Goal: Transaction & Acquisition: Purchase product/service

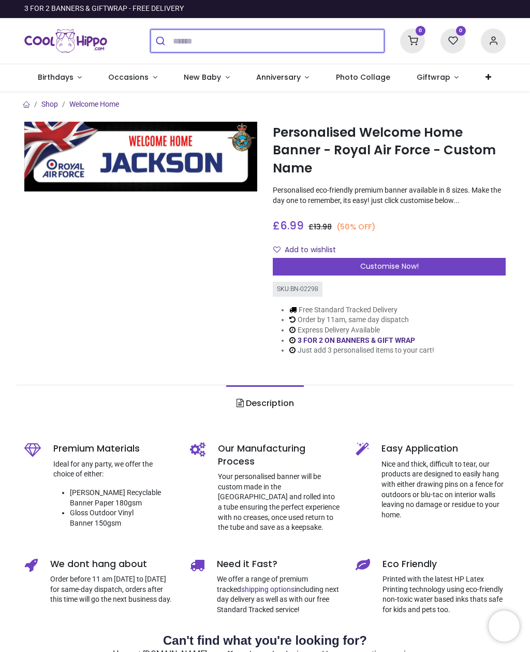
click at [283, 48] on input "search" at bounding box center [278, 40] width 211 height 23
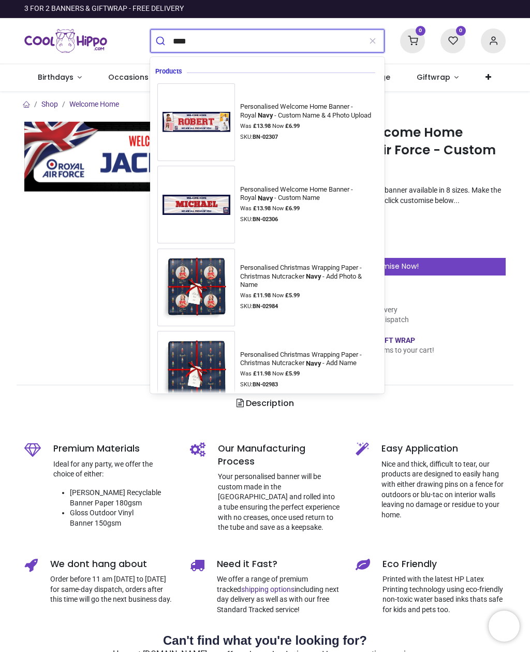
type input "****"
click at [161, 41] on button "submit" at bounding box center [162, 40] width 22 height 23
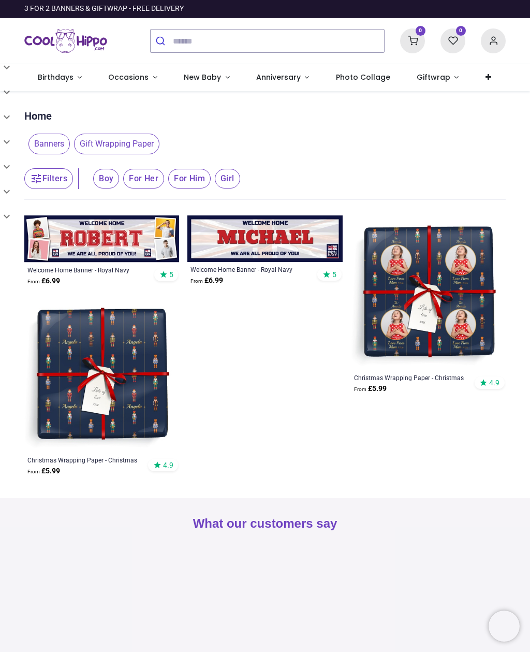
click at [264, 254] on img at bounding box center [264, 238] width 155 height 47
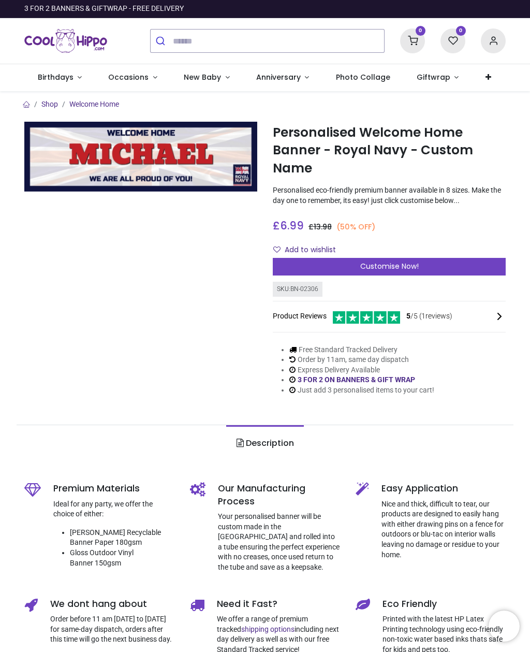
click at [471, 198] on p "Personalised eco-friendly premium banner available in 8 sizes. Make the day one…" at bounding box center [389, 195] width 233 height 20
click at [382, 261] on span "Customise Now!" at bounding box center [389, 266] width 58 height 10
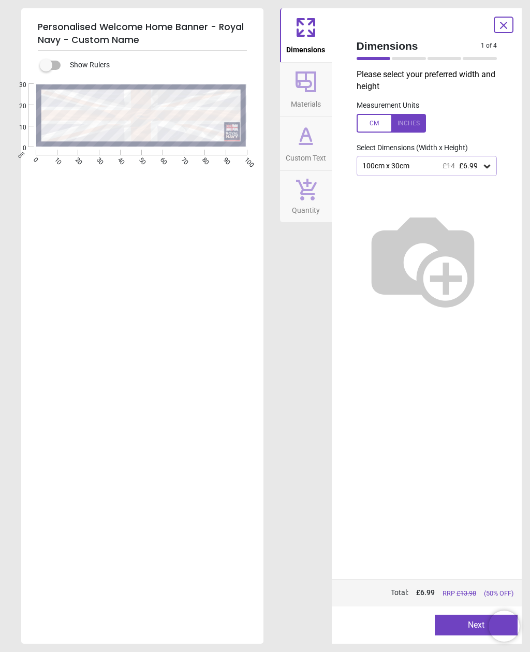
click at [473, 170] on div "100cm x 30cm £14 £6.99" at bounding box center [427, 166] width 141 height 20
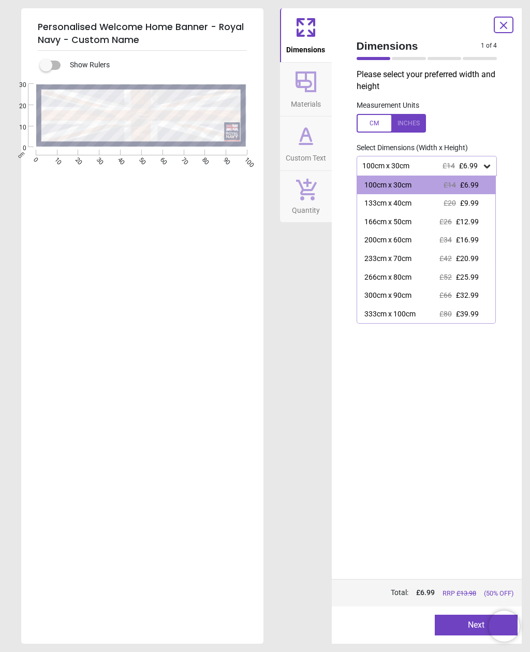
click at [501, 19] on icon at bounding box center [503, 25] width 12 height 12
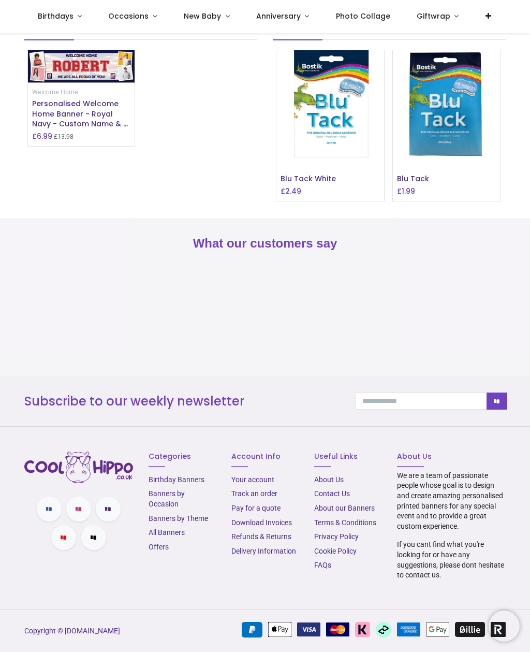
scroll to position [934, 0]
click at [332, 496] on link "Contact Us" at bounding box center [332, 493] width 36 height 8
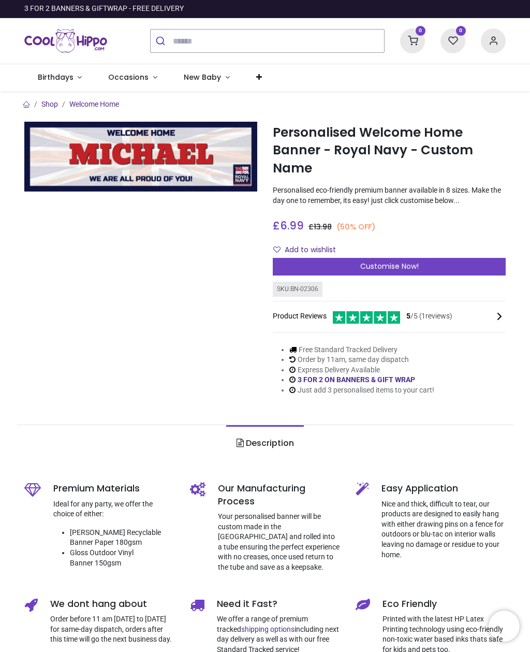
scroll to position [0, 0]
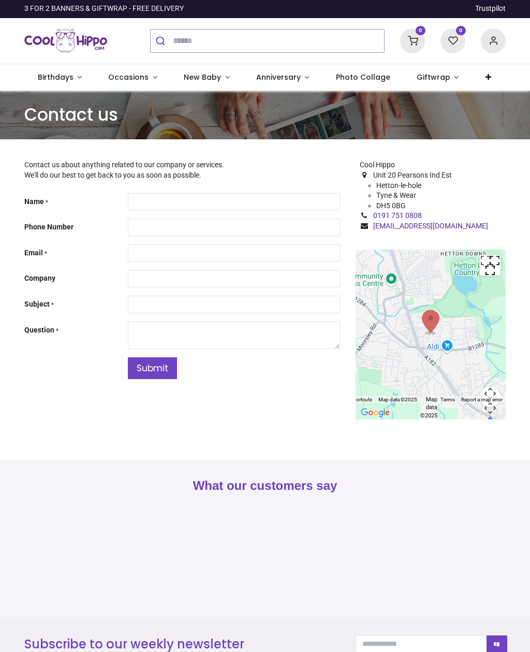
type input "**"
